Goal: Obtain resource: Download file/media

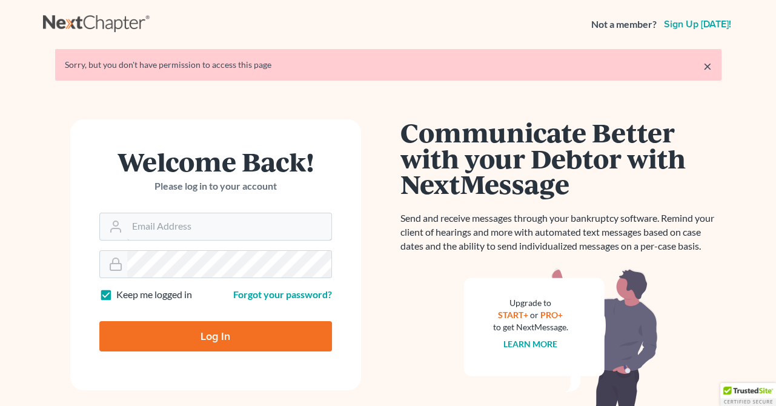
type input "[PERSON_NAME][EMAIL_ADDRESS][DOMAIN_NAME]"
click at [194, 342] on input "Log In" at bounding box center [215, 336] width 233 height 30
type input "Thinking..."
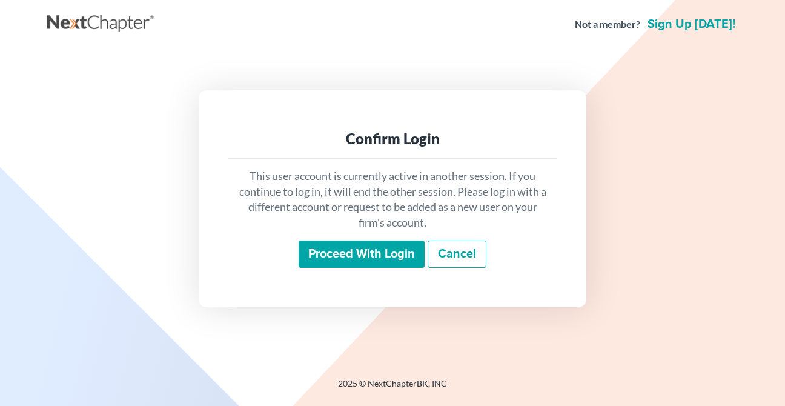
click at [373, 262] on input "Proceed with login" at bounding box center [362, 254] width 126 height 28
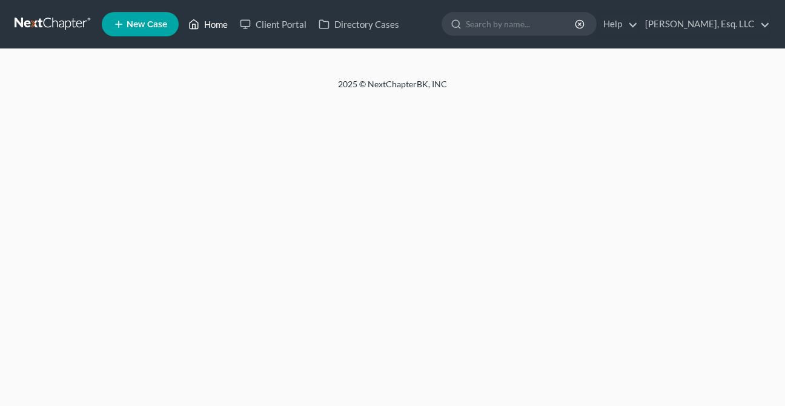
click at [218, 29] on link "Home" at bounding box center [207, 24] width 51 height 22
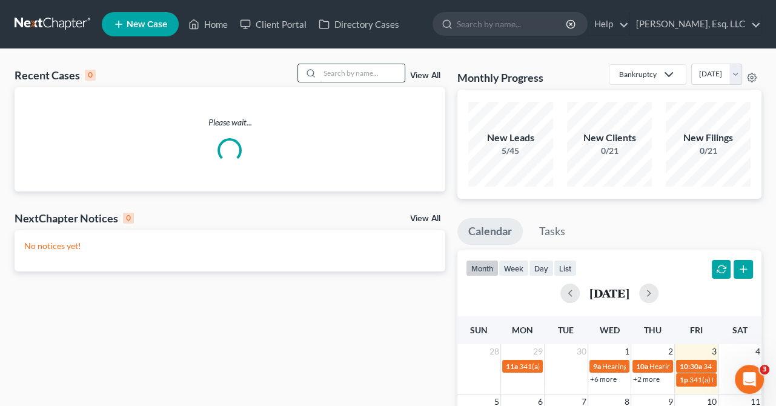
click at [339, 76] on input "search" at bounding box center [362, 73] width 85 height 18
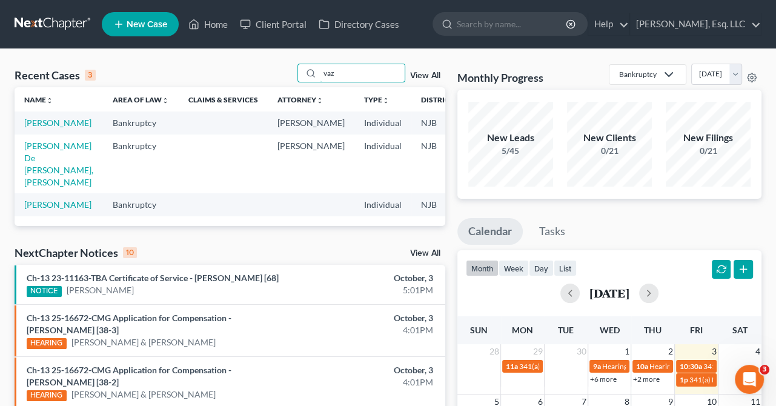
type input "vaz"
click at [36, 128] on td "[PERSON_NAME]" at bounding box center [59, 122] width 88 height 22
click at [36, 128] on link "[PERSON_NAME]" at bounding box center [57, 123] width 67 height 10
select select "0"
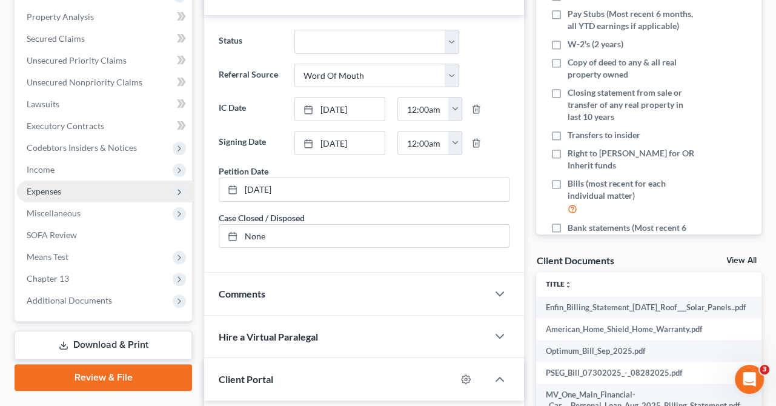
scroll to position [242, 0]
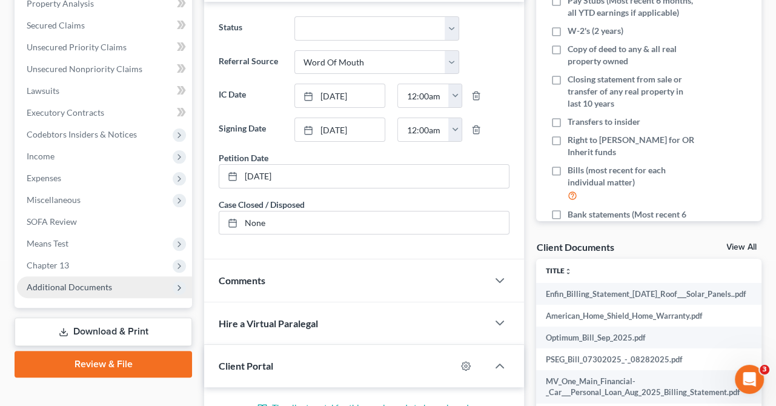
click at [73, 287] on span "Additional Documents" at bounding box center [69, 287] width 85 height 10
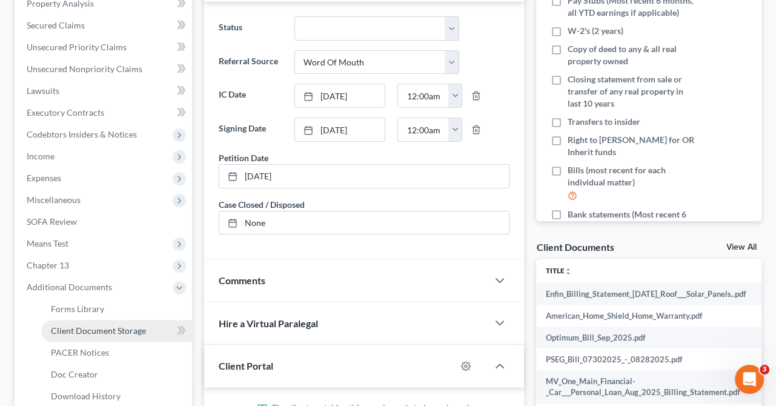
click at [89, 327] on span "Client Document Storage" at bounding box center [98, 330] width 95 height 10
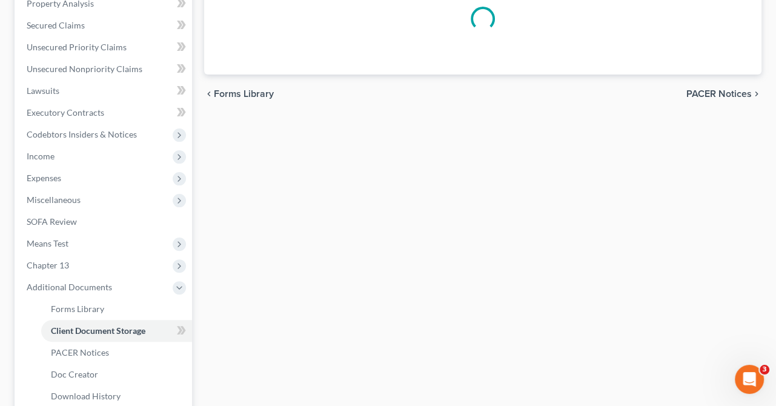
select select "9"
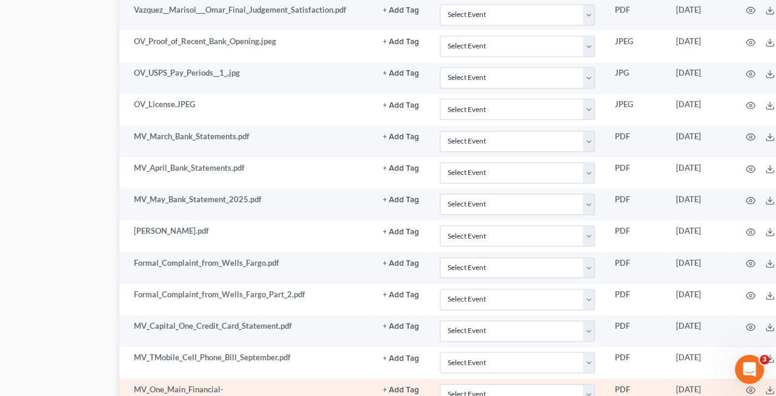
scroll to position [1151, 87]
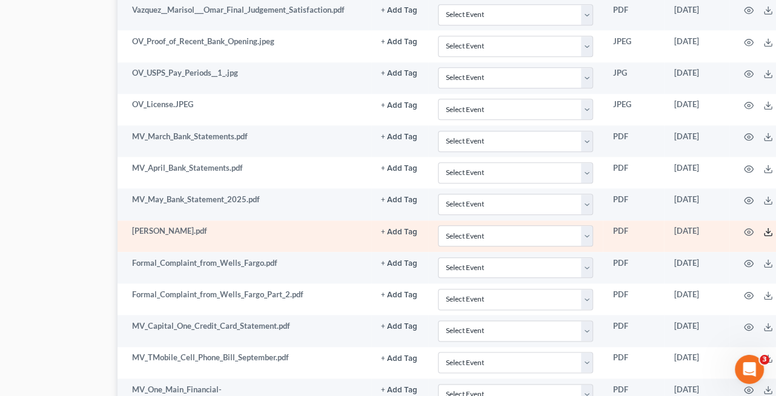
click at [764, 227] on icon at bounding box center [768, 232] width 10 height 10
click at [190, 225] on td "[PERSON_NAME].pdf" at bounding box center [245, 235] width 254 height 31
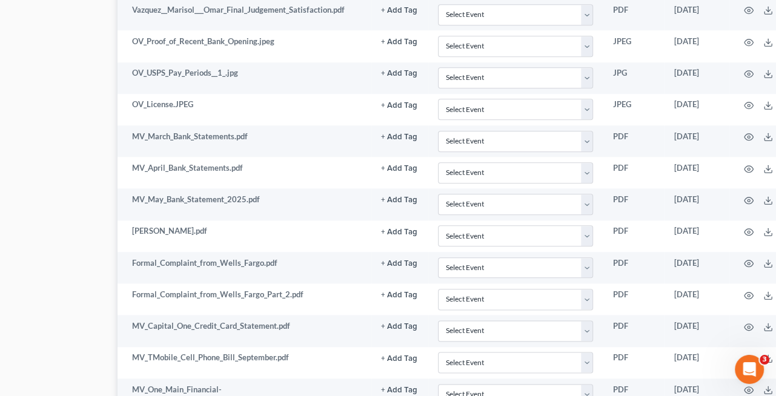
scroll to position [1151, 141]
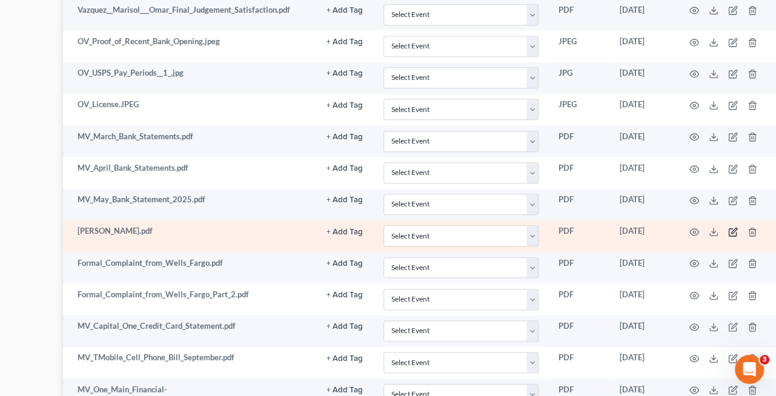
click at [732, 228] on icon "button" at bounding box center [734, 230] width 5 height 5
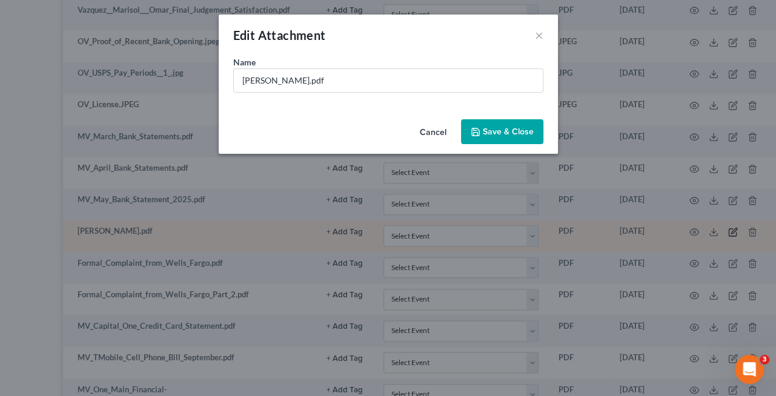
scroll to position [1151, 134]
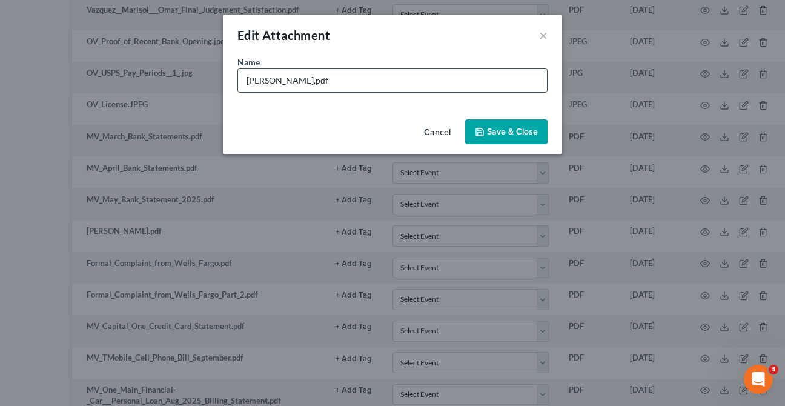
drag, startPoint x: 360, startPoint y: 81, endPoint x: 306, endPoint y: 82, distance: 53.9
click at [306, 82] on input "[PERSON_NAME].pdf" at bounding box center [392, 80] width 309 height 23
type input "[PERSON_NAME] ID.pdf"
click at [495, 131] on span "Save & Close" at bounding box center [512, 132] width 51 height 10
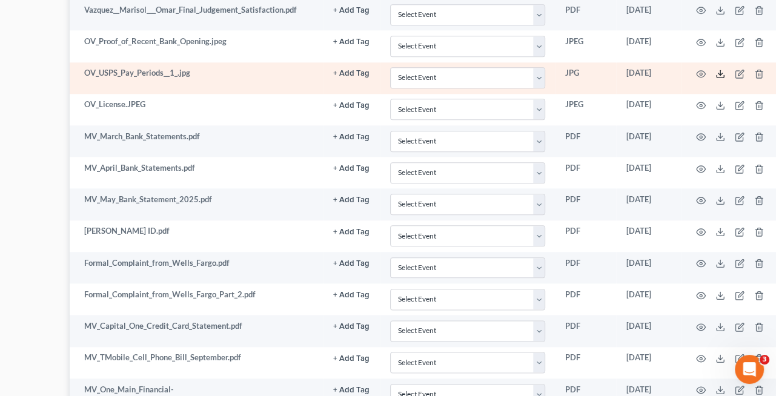
click at [720, 70] on icon at bounding box center [720, 74] width 10 height 10
click at [720, 69] on icon at bounding box center [720, 74] width 10 height 10
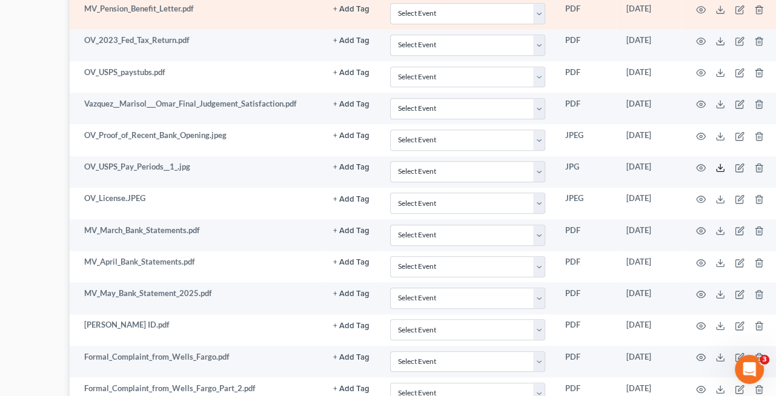
scroll to position [1030, 134]
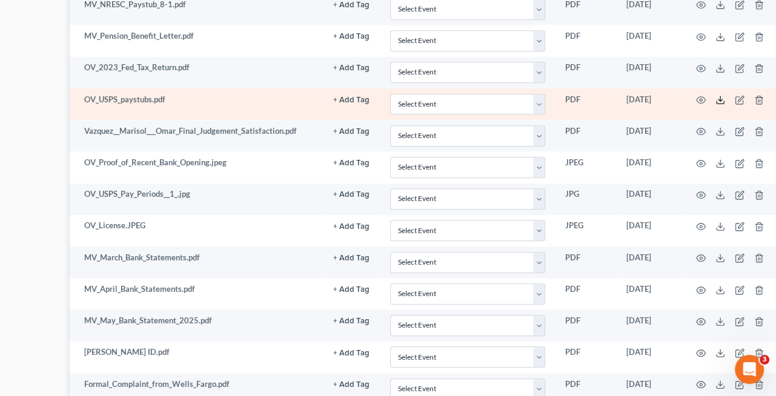
click at [717, 95] on icon at bounding box center [720, 100] width 10 height 10
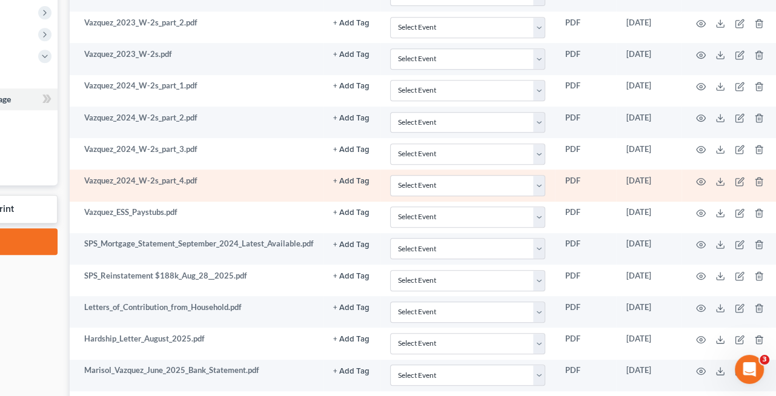
scroll to position [529, 134]
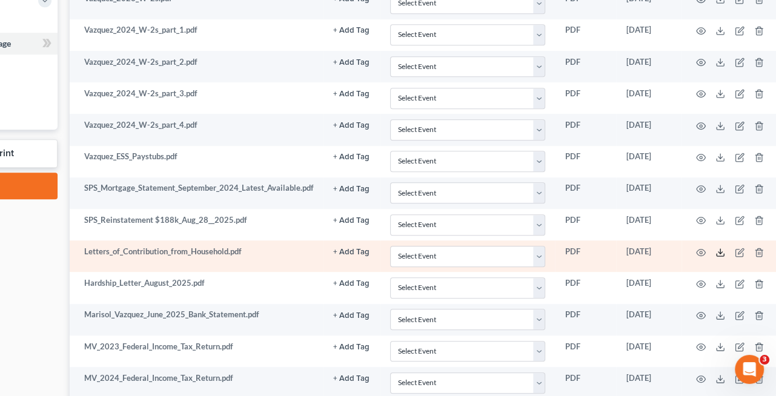
click at [719, 251] on icon at bounding box center [720, 253] width 10 height 10
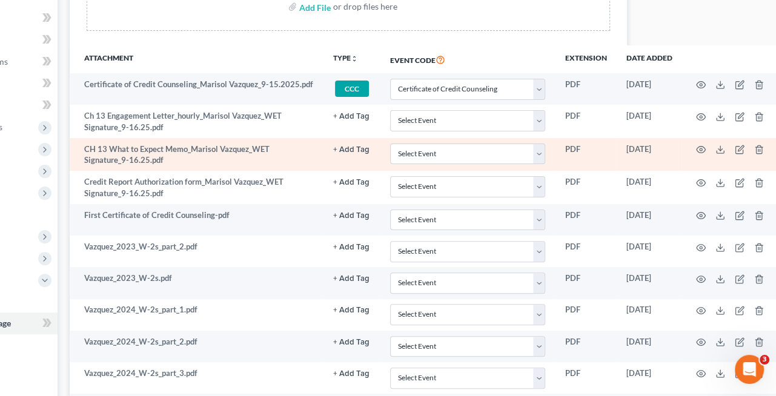
scroll to position [227, 134]
